Goal: Check status: Check status

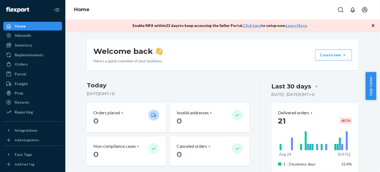
click at [371, 26] on icon "button" at bounding box center [372, 25] width 5 height 5
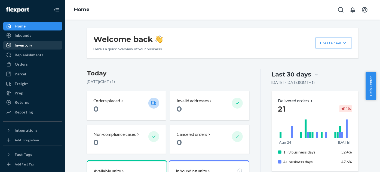
click at [27, 42] on div "Inventory" at bounding box center [23, 44] width 17 height 5
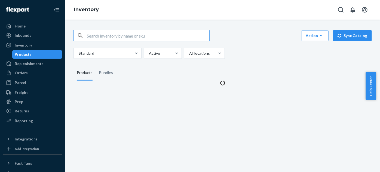
click at [137, 36] on input "text" at bounding box center [148, 35] width 122 height 11
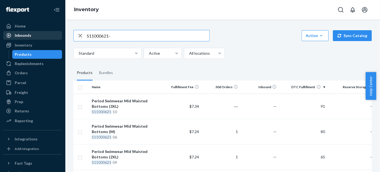
drag, startPoint x: 130, startPoint y: 33, endPoint x: 14, endPoint y: 32, distance: 116.2
click at [14, 32] on div "Home Inbounds Shipping Plans Problems Inventory Products Replenishments Orders …" at bounding box center [190, 86] width 380 height 172
paste input "700622-01"
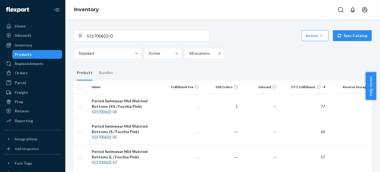
click at [118, 33] on input "S11700622-0" at bounding box center [148, 35] width 122 height 11
drag, startPoint x: 116, startPoint y: 30, endPoint x: 60, endPoint y: 32, distance: 55.3
click at [60, 32] on div "Home Inbounds Shipping Plans Problems Inventory Products Replenishments Orders …" at bounding box center [190, 86] width 380 height 172
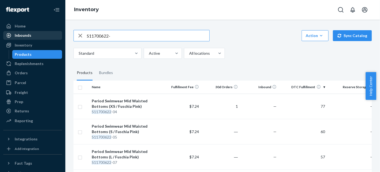
drag, startPoint x: 128, startPoint y: 41, endPoint x: 57, endPoint y: 33, distance: 70.9
click at [57, 33] on div "Home Inbounds Shipping Plans Problems Inventory Products Replenishments Orders …" at bounding box center [190, 86] width 380 height 172
paste input "800622-01"
drag, startPoint x: 125, startPoint y: 38, endPoint x: 32, endPoint y: 37, distance: 92.8
click at [32, 37] on div "Home Inbounds Shipping Plans Problems Inventory Products Replenishments Orders …" at bounding box center [190, 86] width 380 height 172
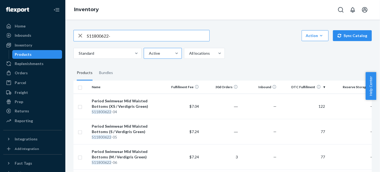
paste input "21000621-01"
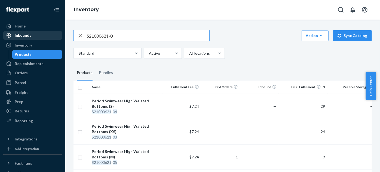
drag, startPoint x: 121, startPoint y: 39, endPoint x: 44, endPoint y: 36, distance: 77.6
click at [44, 36] on div "Home Inbounds Shipping Plans Problems Inventory Products Replenishments Orders …" at bounding box center [190, 86] width 380 height 172
paste input "A1000322-03"
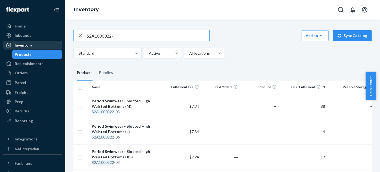
drag, startPoint x: 132, startPoint y: 39, endPoint x: 42, endPoint y: 41, distance: 90.1
click at [42, 41] on div "Home Inbounds Shipping Plans Problems Inventory Products Replenishments Orders …" at bounding box center [190, 86] width 380 height 172
paste input "1700622-01"
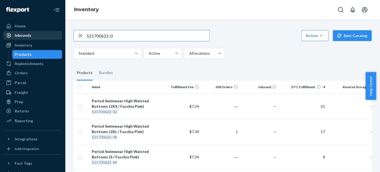
drag, startPoint x: 128, startPoint y: 36, endPoint x: 43, endPoint y: 35, distance: 85.7
click at [36, 36] on div "Home Inbounds Shipping Plans Problems Inventory Products Replenishments Orders …" at bounding box center [190, 86] width 380 height 172
paste input "A1701121-03"
drag, startPoint x: 41, startPoint y: 39, endPoint x: 30, endPoint y: 34, distance: 12.8
click at [25, 38] on div "Home Inbounds Shipping Plans Problems Inventory Products Replenishments Orders …" at bounding box center [190, 86] width 380 height 172
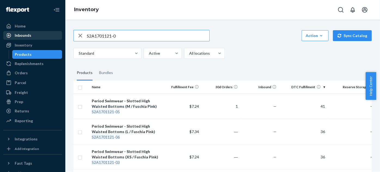
paste input "1800622-01"
drag, startPoint x: 120, startPoint y: 34, endPoint x: 42, endPoint y: 36, distance: 78.1
click at [44, 36] on div "Home Inbounds Shipping Plans Problems Inventory Products Replenishments Orders …" at bounding box center [190, 86] width 380 height 172
paste input "A1801121-03"
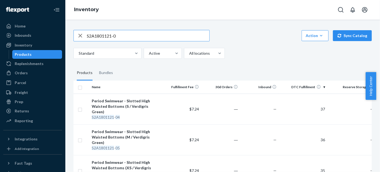
drag, startPoint x: 118, startPoint y: 34, endPoint x: 66, endPoint y: 38, distance: 52.2
click at [68, 38] on div "S2A1801121-0 Action Create product Create bundle Bulk create products Bulk upda…" at bounding box center [222, 96] width 315 height 152
paste input "31000122-01"
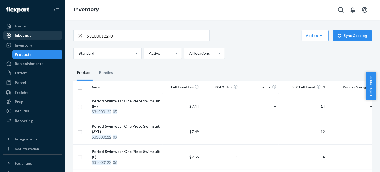
drag, startPoint x: 118, startPoint y: 36, endPoint x: 47, endPoint y: 34, distance: 71.1
click at [49, 34] on div "Home Inbounds Shipping Plans Problems Inventory Products Replenishments Orders …" at bounding box center [190, 86] width 380 height 172
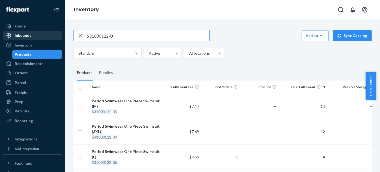
paste input "NB51001021-02"
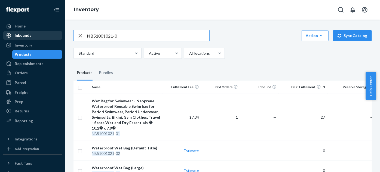
drag, startPoint x: 131, startPoint y: 37, endPoint x: 30, endPoint y: 35, distance: 101.5
click at [32, 35] on div "Home Inbounds Shipping Plans Problems Inventory Products Replenishments Orders …" at bounding box center [190, 86] width 380 height 172
paste input "4Z-UXHT-7S9W"
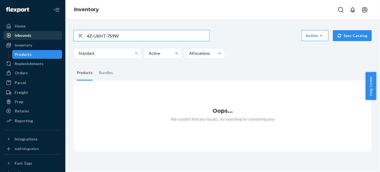
drag, startPoint x: 123, startPoint y: 37, endPoint x: 24, endPoint y: 33, distance: 99.4
click at [45, 34] on div "Home Inbounds Shipping Plans Problems Inventory Products Replenishments Orders …" at bounding box center [190, 86] width 380 height 172
paste input "MLB61001221"
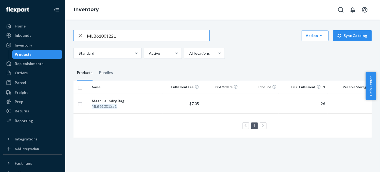
drag, startPoint x: 122, startPoint y: 37, endPoint x: 0, endPoint y: 34, distance: 122.0
click at [0, 34] on div "Home Inbounds Shipping Plans Problems Inventory Products Replenishments Orders …" at bounding box center [190, 86] width 380 height 172
paste input "SWU00166322-04"
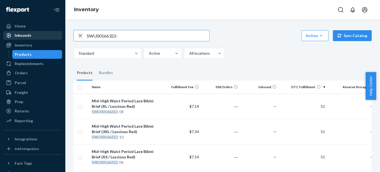
drag, startPoint x: 70, startPoint y: 33, endPoint x: 42, endPoint y: 32, distance: 28.3
click at [42, 33] on div "Home Inbounds Shipping Plans Problems Inventory Products Replenishments Orders …" at bounding box center [190, 86] width 380 height 172
paste input "16022-04"
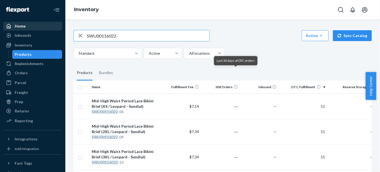
drag, startPoint x: 89, startPoint y: 26, endPoint x: 41, endPoint y: 22, distance: 48.3
click at [41, 22] on div "Home Inbounds Shipping Plans Problems Inventory Products Replenishments Orders …" at bounding box center [190, 86] width 380 height 172
paste input "T00310022-01"
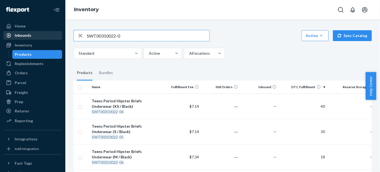
drag, startPoint x: 124, startPoint y: 34, endPoint x: 44, endPoint y: 33, distance: 80.3
click at [44, 33] on div "Home Inbounds Shipping Plans Problems Inventory Products Replenishments Orders …" at bounding box center [190, 86] width 380 height 172
paste input "410022-01"
drag, startPoint x: 125, startPoint y: 38, endPoint x: 46, endPoint y: 34, distance: 79.3
click at [46, 35] on div "Home Inbounds Shipping Plans Problems Inventory Products Replenishments Orders …" at bounding box center [190, 86] width 380 height 172
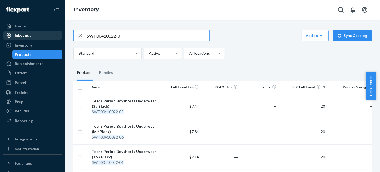
paste input "U8210022-04"
drag, startPoint x: 108, startPoint y: 37, endPoint x: 43, endPoint y: 38, distance: 64.2
click at [44, 38] on div "Home Inbounds Shipping Plans Problems Inventory Products Replenishments Orders …" at bounding box center [190, 86] width 380 height 172
paste input "T00210022-01"
drag, startPoint x: 129, startPoint y: 35, endPoint x: 26, endPoint y: 36, distance: 102.9
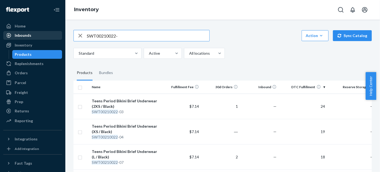
click at [26, 36] on div "Home Inbounds Shipping Plans Problems Inventory Products Replenishments Orders …" at bounding box center [190, 86] width 380 height 172
paste input "U00110022-04"
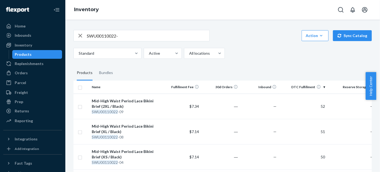
drag, startPoint x: 139, startPoint y: 29, endPoint x: 70, endPoint y: 37, distance: 69.3
click at [70, 37] on div "SWU00110022- Action Create product Create bundle Bulk create products Bulk upda…" at bounding box center [222, 161] width 306 height 277
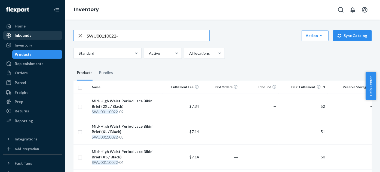
drag, startPoint x: 133, startPoint y: 35, endPoint x: 45, endPoint y: 38, distance: 87.2
click at [45, 38] on div "Home Inbounds Shipping Plans Problems Inventory Products Replenishments Orders …" at bounding box center [190, 86] width 380 height 172
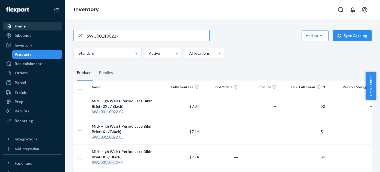
paste input "SWU8206122-04"
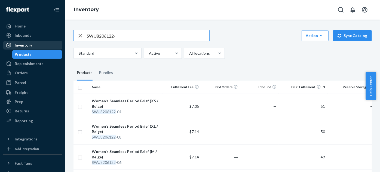
drag, startPoint x: 146, startPoint y: 38, endPoint x: 4, endPoint y: 42, distance: 142.1
click at [4, 42] on div "Home Inbounds Shipping Plans Problems Inventory Products Replenishments Orders …" at bounding box center [190, 86] width 380 height 172
paste input "SWT00315022-01"
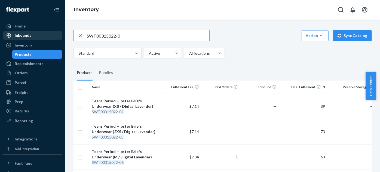
drag, startPoint x: 140, startPoint y: 35, endPoint x: 40, endPoint y: 35, distance: 100.2
click at [40, 35] on div "Home Inbounds Shipping Plans Problems Inventory Products Replenishments Orders …" at bounding box center [190, 86] width 380 height 172
paste input "SWT00415022-01"
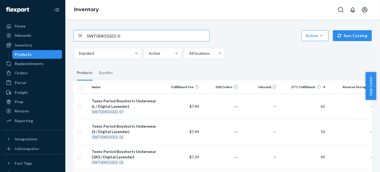
drag, startPoint x: 142, startPoint y: 33, endPoint x: 0, endPoint y: 32, distance: 141.8
click at [0, 32] on div "Home Inbounds Shipping Plans Problems Inventory Products Replenishments Orders …" at bounding box center [190, 86] width 380 height 172
paste input "SWT00215022-01"
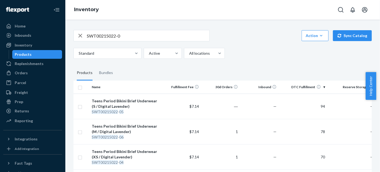
drag, startPoint x: 134, startPoint y: 32, endPoint x: 132, endPoint y: 34, distance: 3.1
click at [132, 34] on div "SWT00215022-0 Action Create product Create bundle Bulk create products Bulk upd…" at bounding box center [222, 161] width 306 height 277
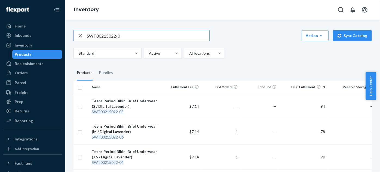
drag, startPoint x: 132, startPoint y: 34, endPoint x: 70, endPoint y: 38, distance: 62.2
click at [70, 38] on div "SWT00215022-0 Action Create product Create bundle Bulk create products Bulk upd…" at bounding box center [222, 161] width 306 height 277
paste input "314022-01"
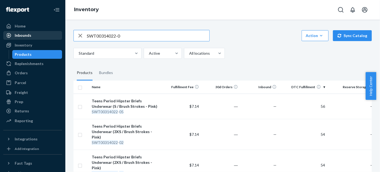
drag, startPoint x: 136, startPoint y: 38, endPoint x: 47, endPoint y: 33, distance: 89.4
click at [47, 33] on div "Home Inbounds Shipping Plans Problems Inventory Products Replenishments Orders …" at bounding box center [190, 86] width 380 height 172
paste input "414022-01"
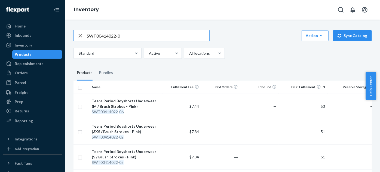
drag, startPoint x: 137, startPoint y: 34, endPoint x: 62, endPoint y: 30, distance: 75.8
click at [62, 30] on div "Home Inbounds Shipping Plans Problems Inventory Products Replenishments Orders …" at bounding box center [190, 86] width 380 height 172
paste input "214022-01"
drag, startPoint x: 135, startPoint y: 38, endPoint x: 58, endPoint y: 36, distance: 77.0
click at [59, 36] on div "Home Inbounds Shipping Plans Problems Inventory Products Replenishments Orders …" at bounding box center [190, 86] width 380 height 172
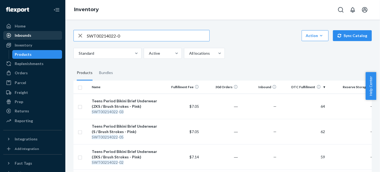
paste input "FPK11400524-01"
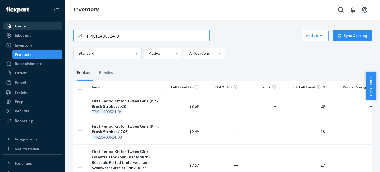
drag, startPoint x: 134, startPoint y: 38, endPoint x: 20, endPoint y: 27, distance: 114.5
click at [20, 28] on div "Home Inbounds Shipping Plans Problems Inventory Products Replenishments Orders …" at bounding box center [190, 86] width 380 height 172
paste input "1"
drag, startPoint x: 132, startPoint y: 33, endPoint x: 42, endPoint y: 29, distance: 89.9
click at [42, 29] on div "Home Inbounds Shipping Plans Problems Inventory Products Replenishments Orders …" at bounding box center [190, 86] width 380 height 172
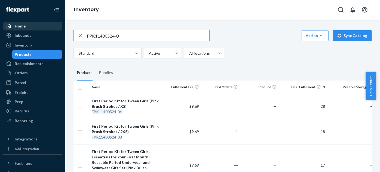
paste input "500524-01"
type input "FPK11500524-0"
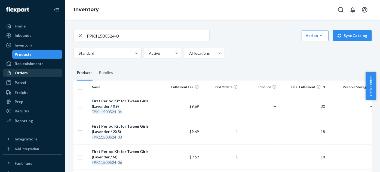
click at [28, 73] on div "Orders" at bounding box center [33, 73] width 58 height 8
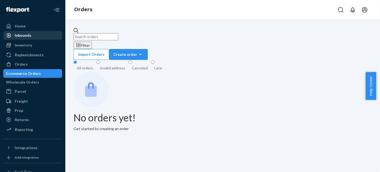
drag, startPoint x: 28, startPoint y: 73, endPoint x: 53, endPoint y: 38, distance: 43.2
click at [53, 38] on div "Home Inbounds Shipping Plans Problems Inventory Products Replenishments Orders …" at bounding box center [190, 86] width 380 height 172
paste input "112-0060123-3087403"
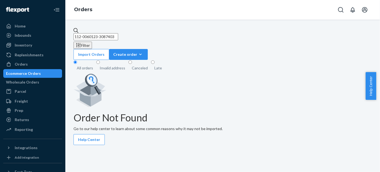
type input "112-0060123-3087403"
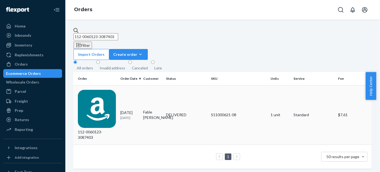
click at [126, 115] on p "[DATE]" at bounding box center [129, 117] width 19 height 5
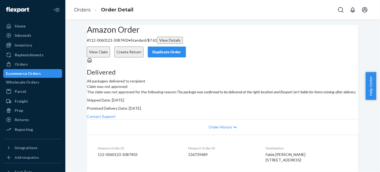
click at [147, 84] on div "Delivered All packages delivered to recipient" at bounding box center [223, 70] width 272 height 26
click at [96, 84] on div "Delivered All packages delivered to recipient" at bounding box center [223, 70] width 272 height 26
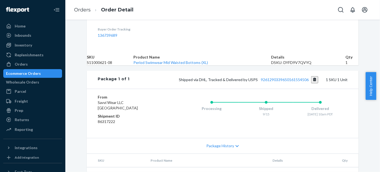
scroll to position [173, 0]
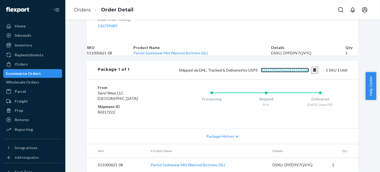
click at [287, 72] on link "9261290339650161554506" at bounding box center [285, 70] width 48 height 5
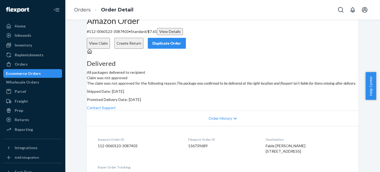
scroll to position [0, 0]
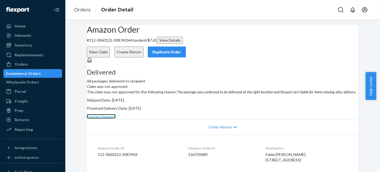
click at [116, 119] on link "Contact Support" at bounding box center [101, 116] width 29 height 5
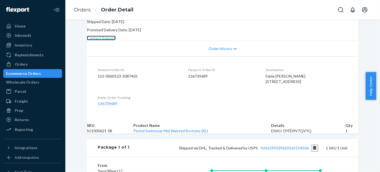
scroll to position [99, 0]
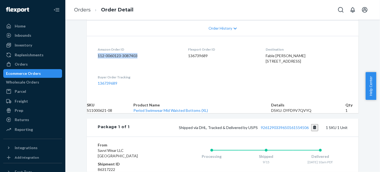
drag, startPoint x: 140, startPoint y: 93, endPoint x: 93, endPoint y: 96, distance: 46.4
click at [93, 96] on dl "Amazon Order ID 112-0060123-3087403 Flexport Order ID 136739689 Destination Fab…" at bounding box center [223, 66] width 272 height 61
click at [198, 59] on dd "136739689" at bounding box center [222, 55] width 69 height 5
click at [197, 59] on dd "136739689" at bounding box center [222, 55] width 69 height 5
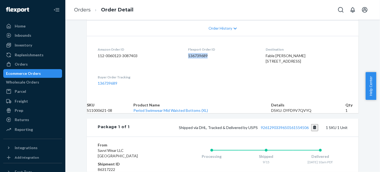
click at [197, 59] on dd "136739689" at bounding box center [222, 55] width 69 height 5
copy dd "136739689"
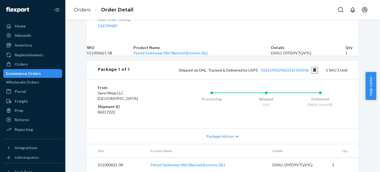
scroll to position [230, 0]
click at [313, 67] on button "Copy tracking number" at bounding box center [314, 70] width 7 height 7
click at [284, 56] on div "DSKU: DYFD9V7QVYQ" at bounding box center [308, 52] width 74 height 5
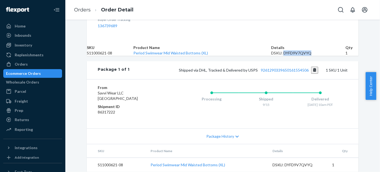
copy div "DYFD9V7QVYQ"
